Goal: Navigation & Orientation: Go to known website

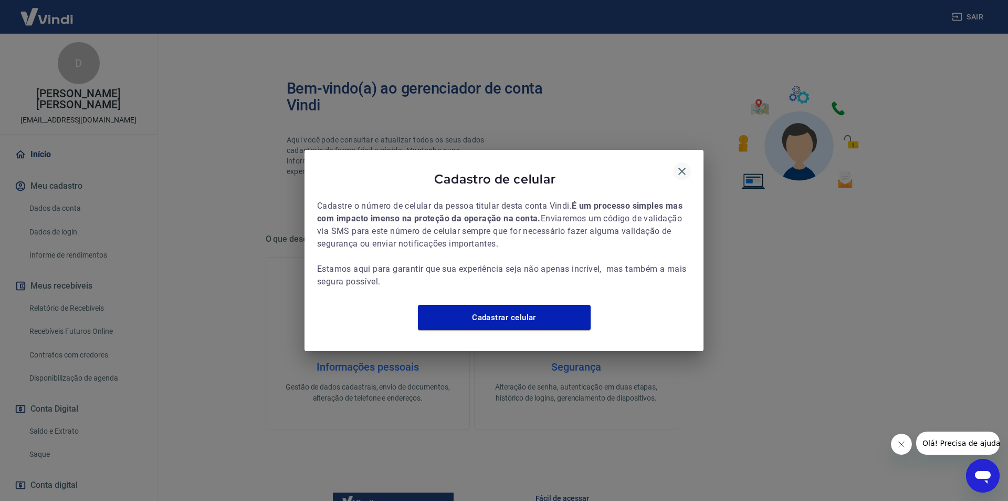
click at [682, 166] on icon "button" at bounding box center [682, 171] width 13 height 13
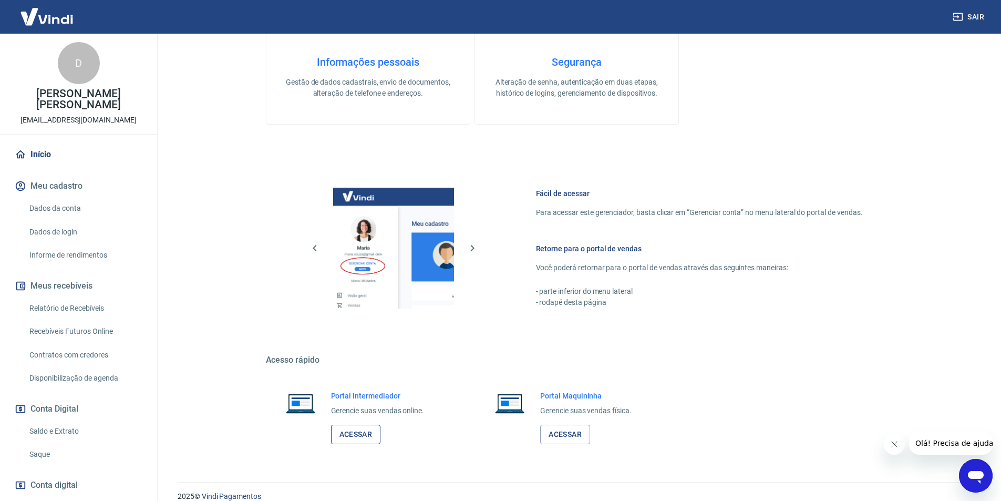
scroll to position [318, 0]
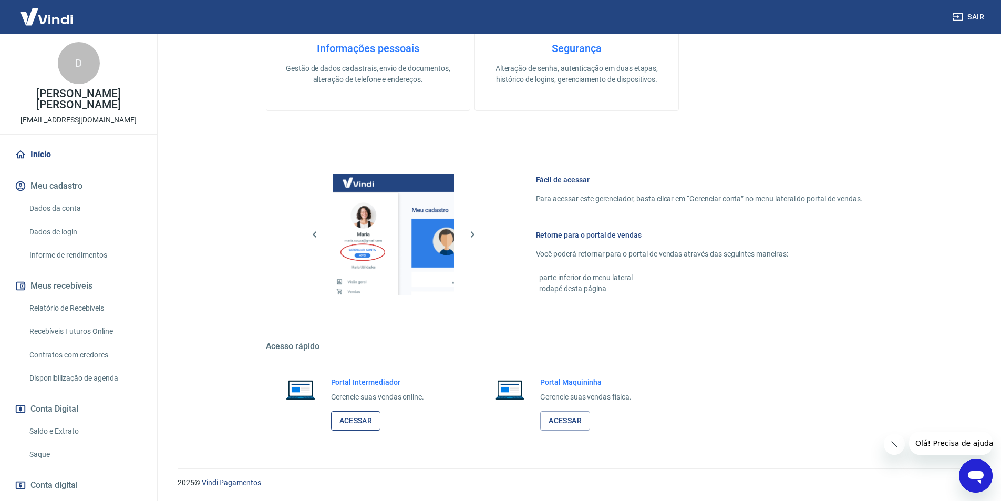
click at [364, 421] on link "Acessar" at bounding box center [356, 420] width 50 height 19
